Goal: Check status: Check status

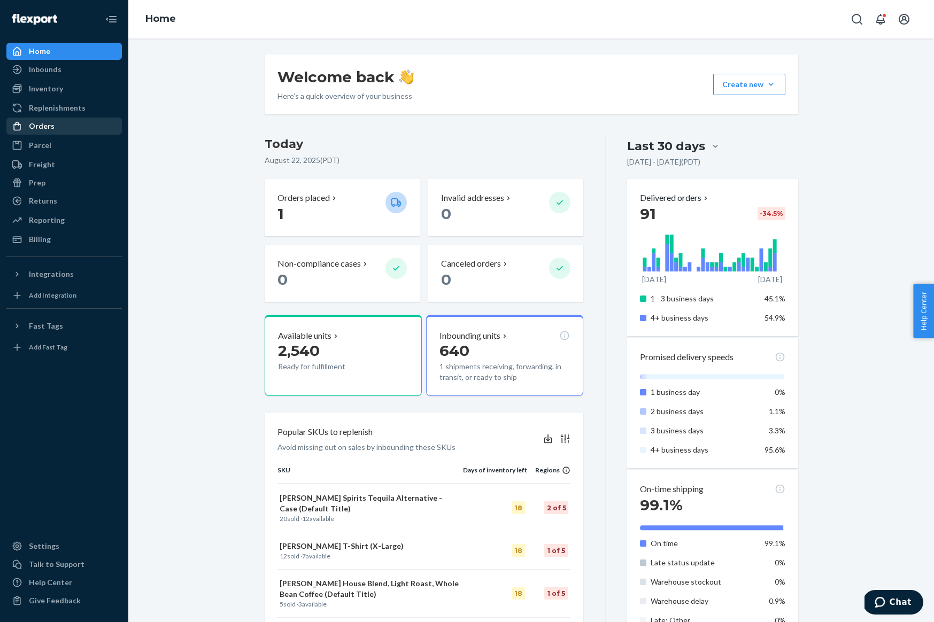
click at [76, 126] on div "Orders" at bounding box center [63, 126] width 113 height 15
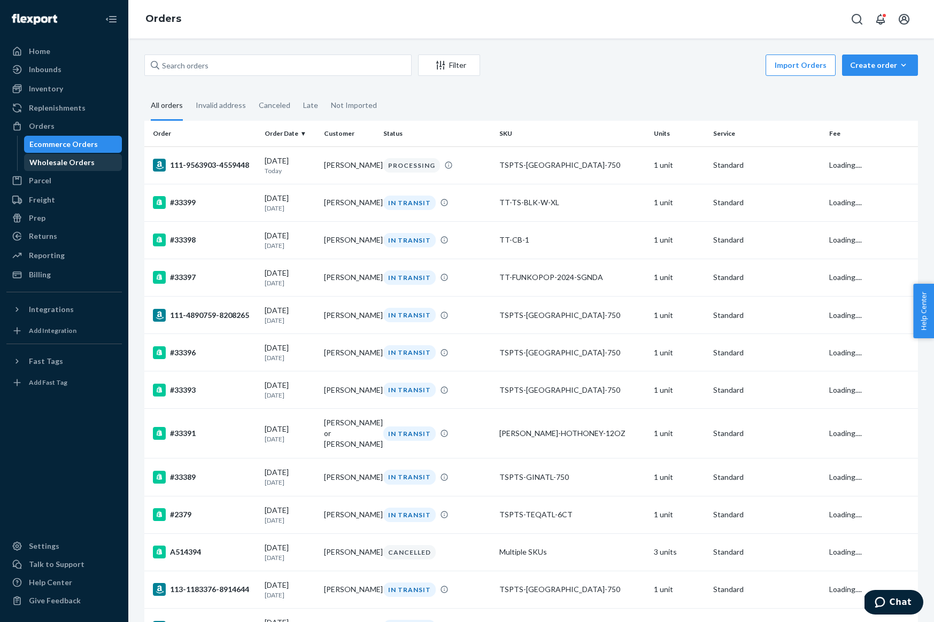
click at [76, 160] on div "Wholesale Orders" at bounding box center [61, 162] width 65 height 11
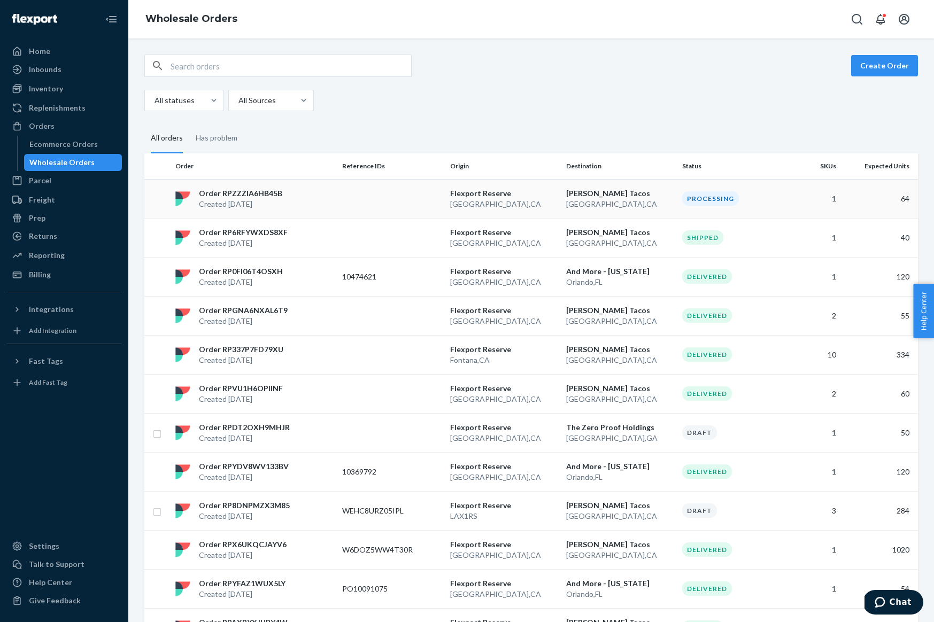
click at [318, 197] on div "Order RPZZZIA6HB45B Created Aug 21, 2025" at bounding box center [254, 198] width 167 height 21
